Goal: Book appointment/travel/reservation

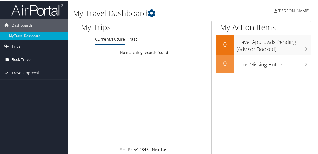
click at [29, 59] on span "Book Travel" at bounding box center [22, 59] width 20 height 13
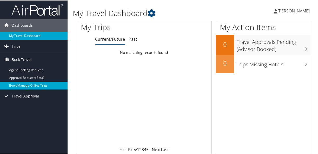
click at [39, 84] on link "Book/Manage Online Trips" at bounding box center [34, 85] width 68 height 8
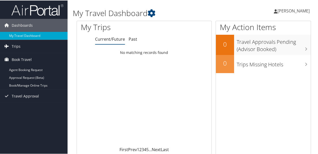
click at [134, 116] on div "Loading... No matching records found" at bounding box center [144, 97] width 135 height 99
